Goal: Task Accomplishment & Management: Manage account settings

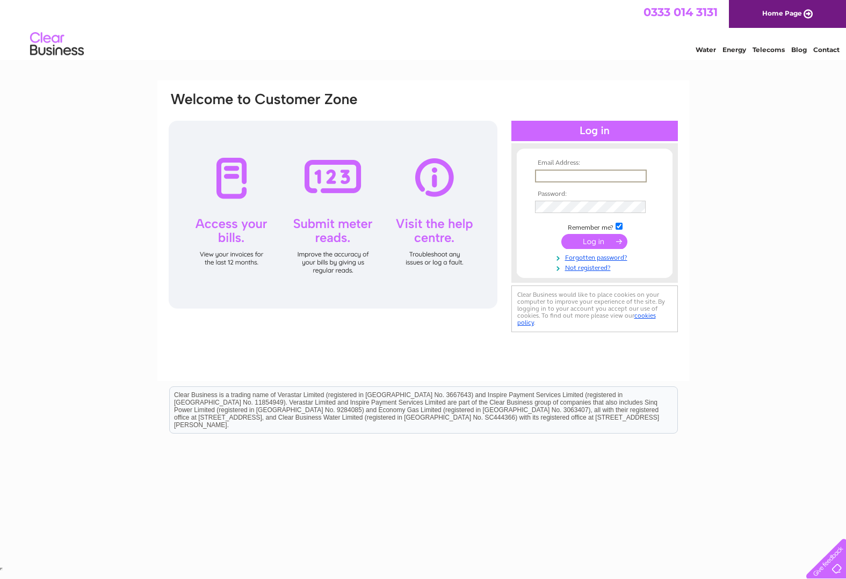
type input "[EMAIL_ADDRESS][DOMAIN_NAME]"
click at [594, 245] on input "submit" at bounding box center [594, 241] width 66 height 15
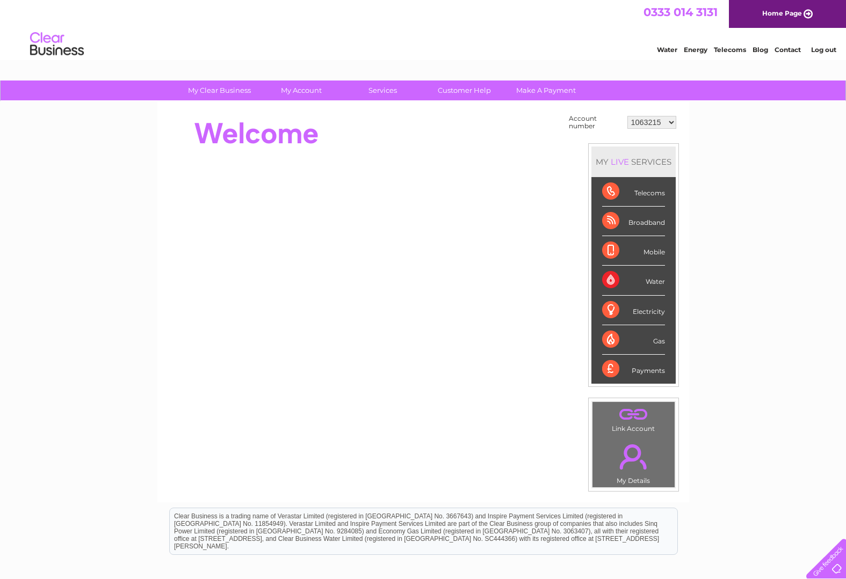
scroll to position [4, 0]
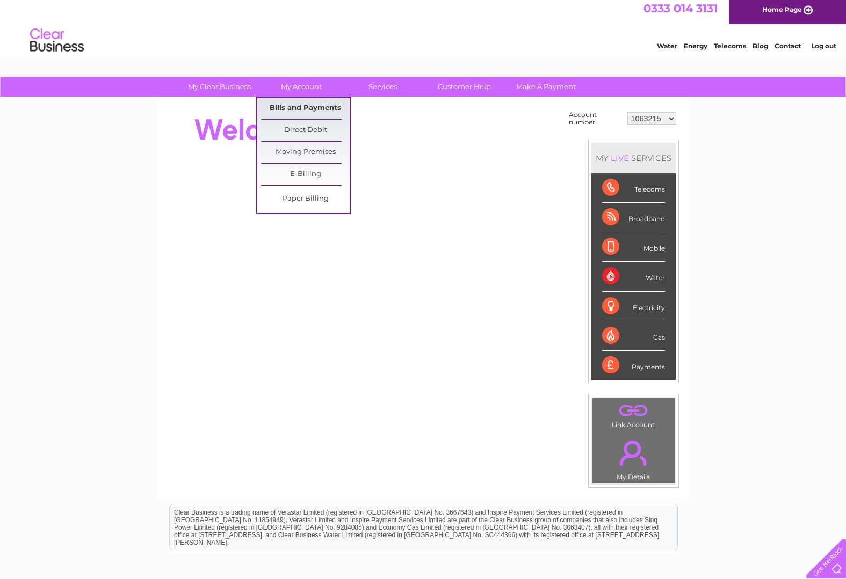
click at [290, 108] on link "Bills and Payments" at bounding box center [305, 108] width 89 height 21
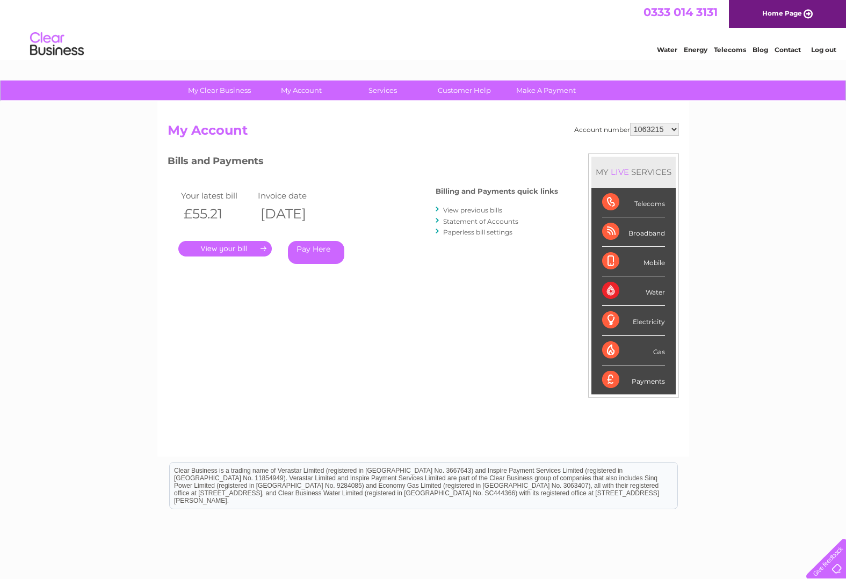
select select "30280327"
click at [213, 245] on link "." at bounding box center [224, 249] width 93 height 16
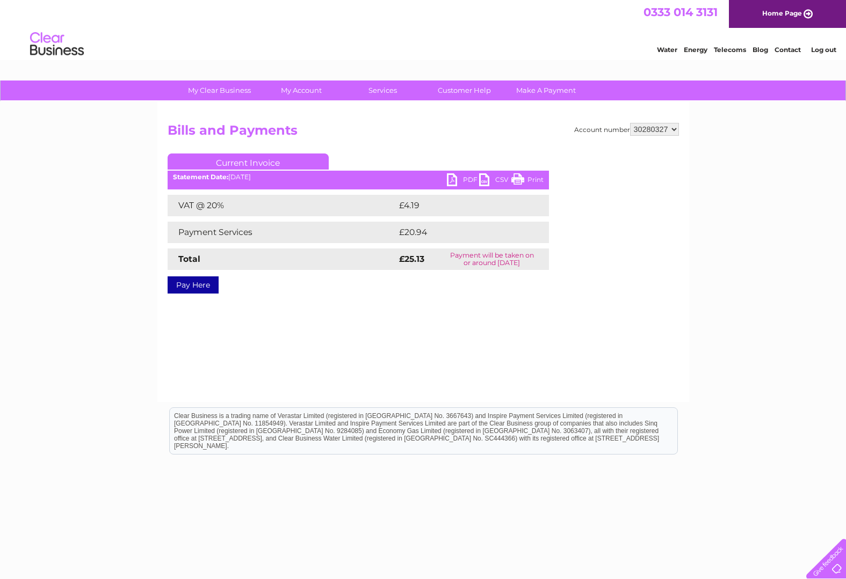
click at [453, 180] on link "PDF" at bounding box center [463, 181] width 32 height 16
